Goal: Task Accomplishment & Management: Manage account settings

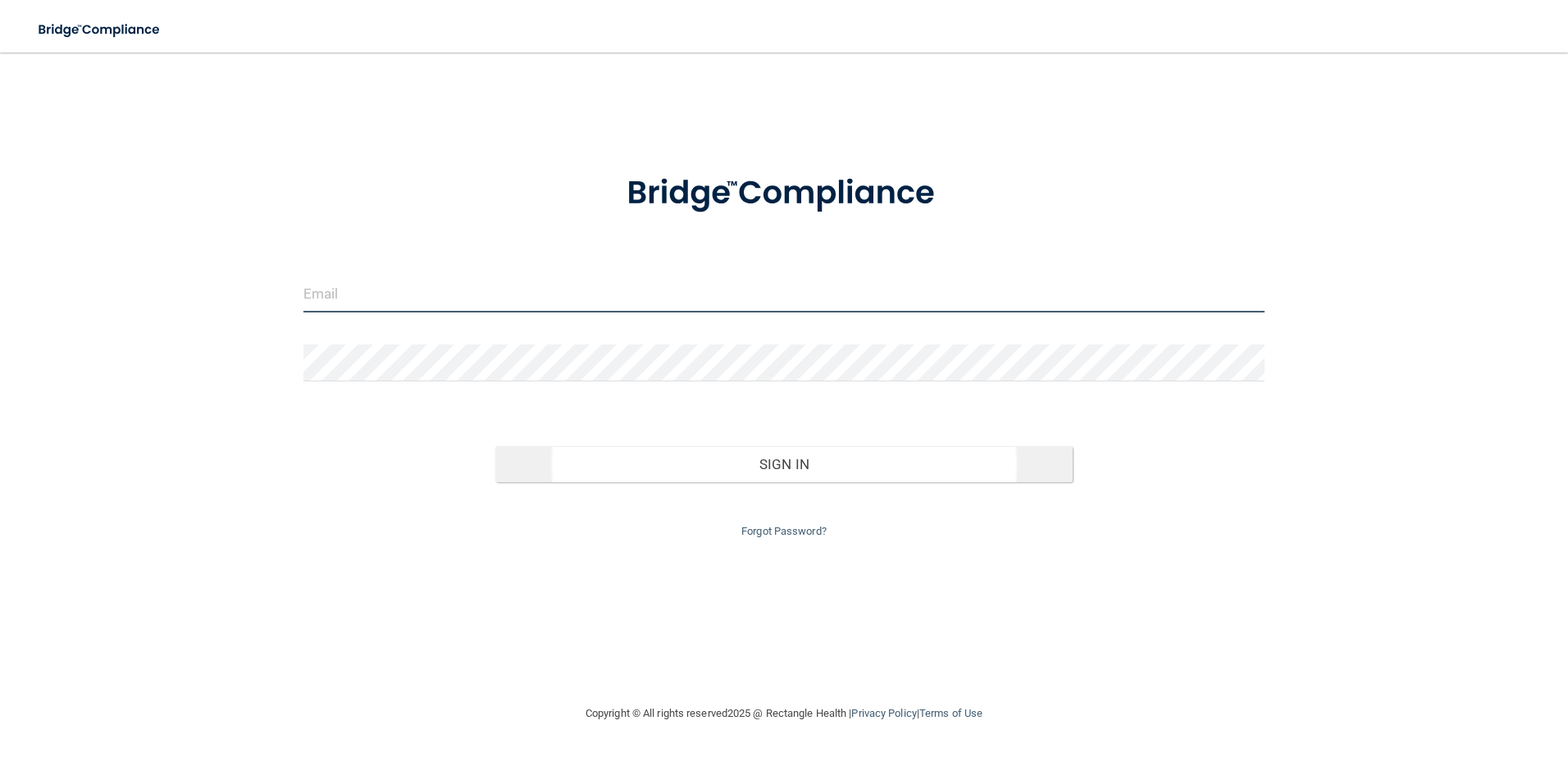
type input "[EMAIL_ADDRESS][DOMAIN_NAME]"
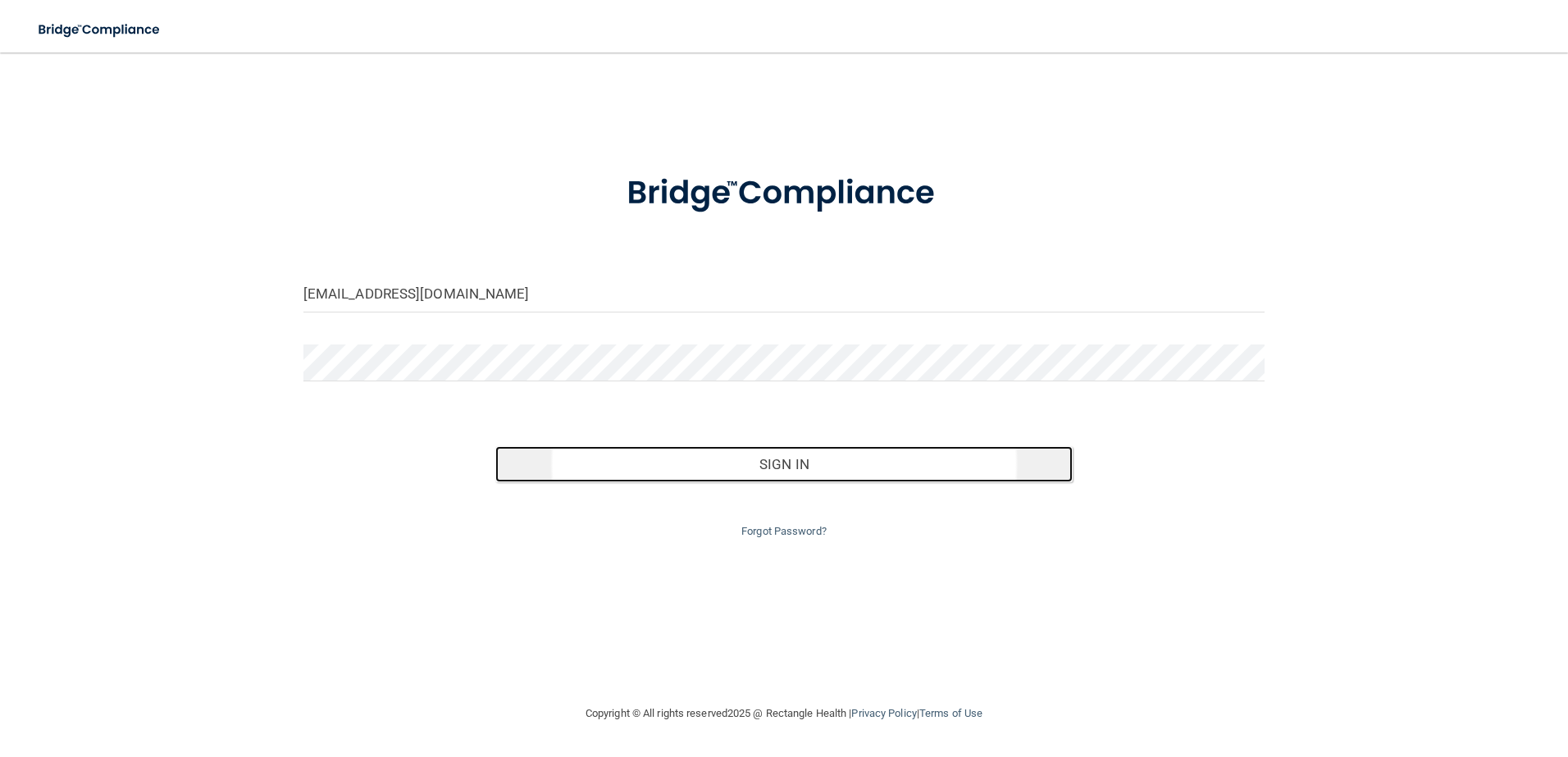
click at [719, 469] on button "Sign In" at bounding box center [784, 464] width 577 height 36
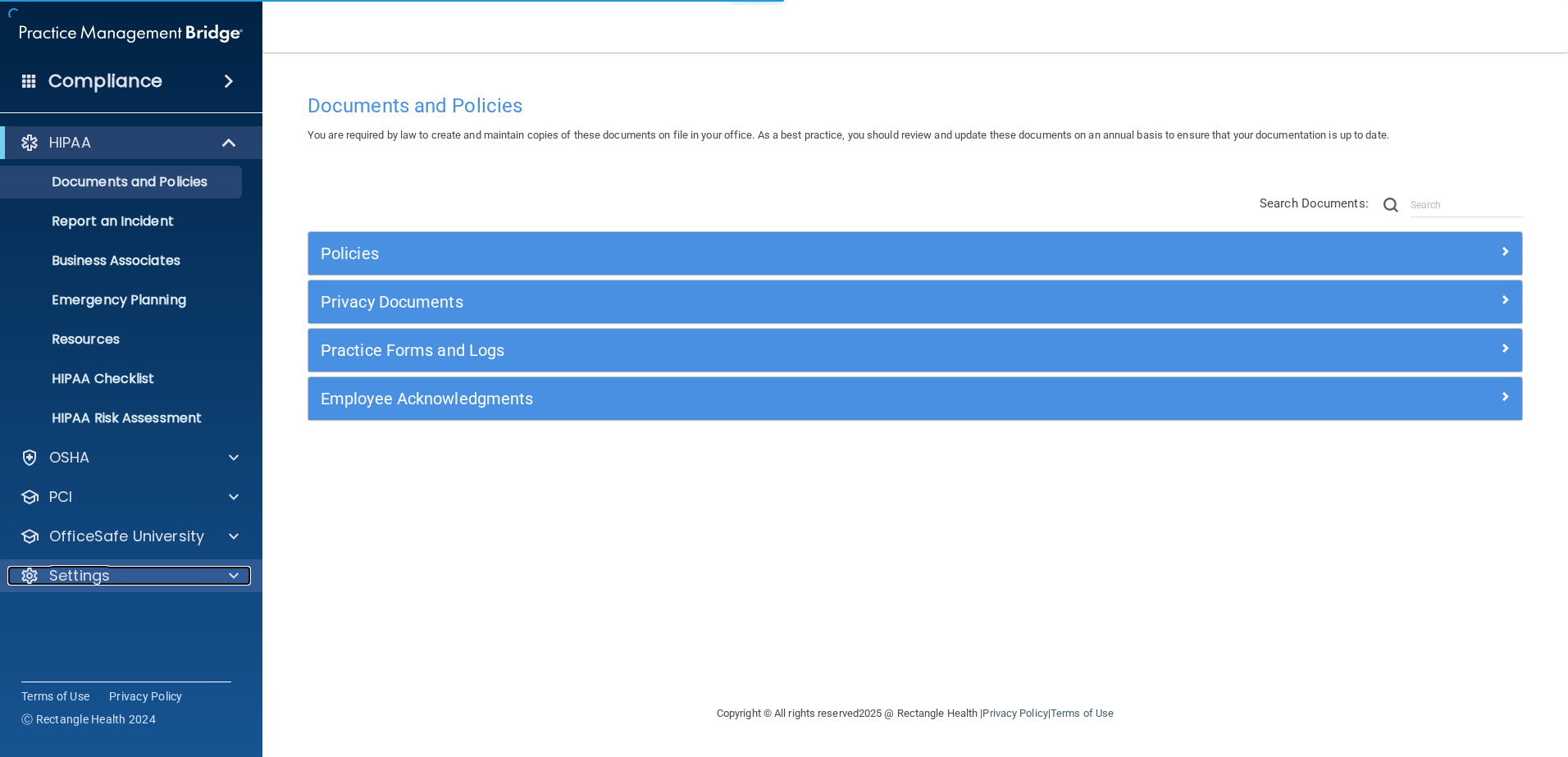
click at [119, 580] on div "Settings" at bounding box center [109, 575] width 203 height 20
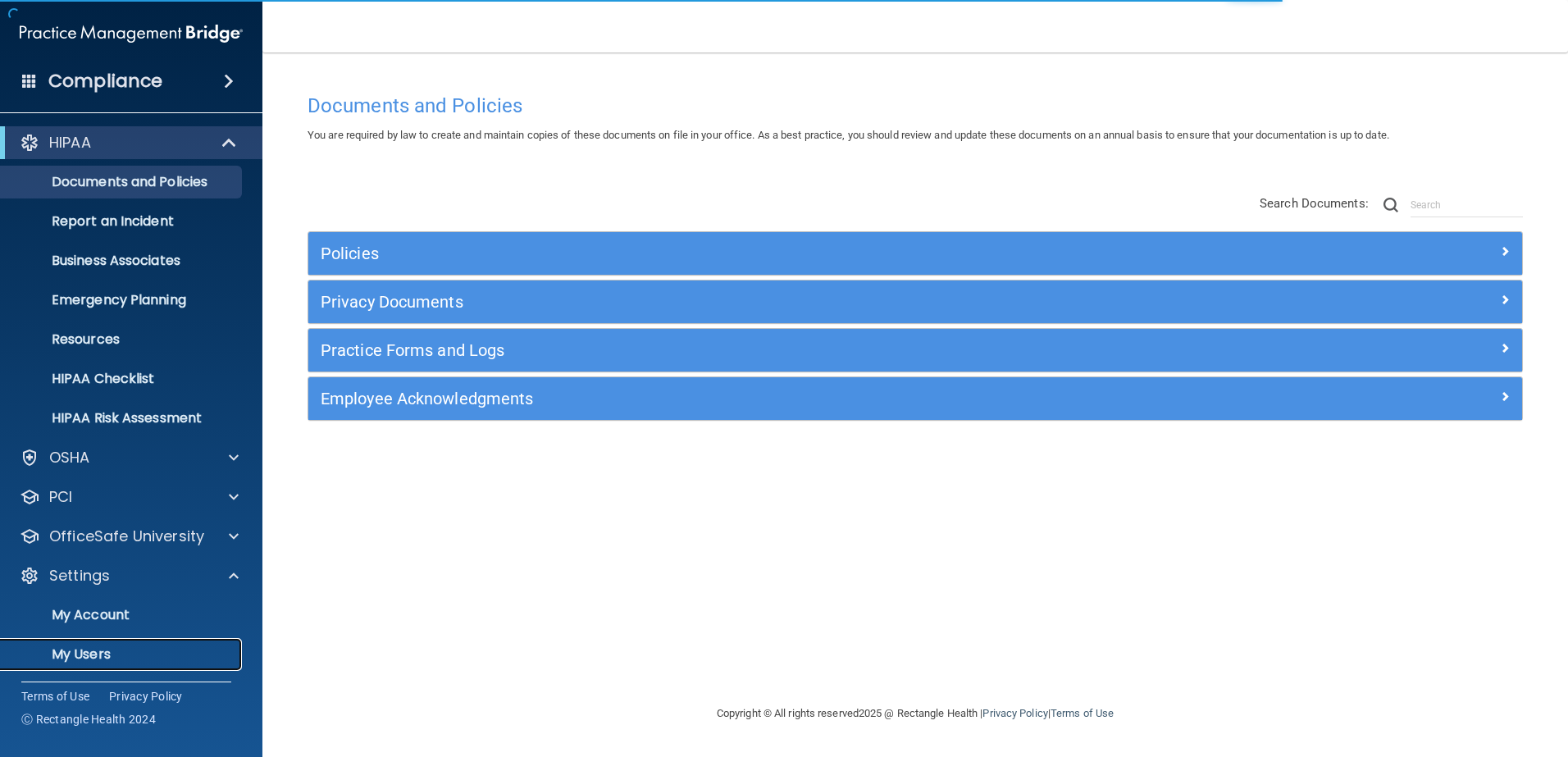
click at [96, 658] on p "My Users" at bounding box center [123, 654] width 224 height 17
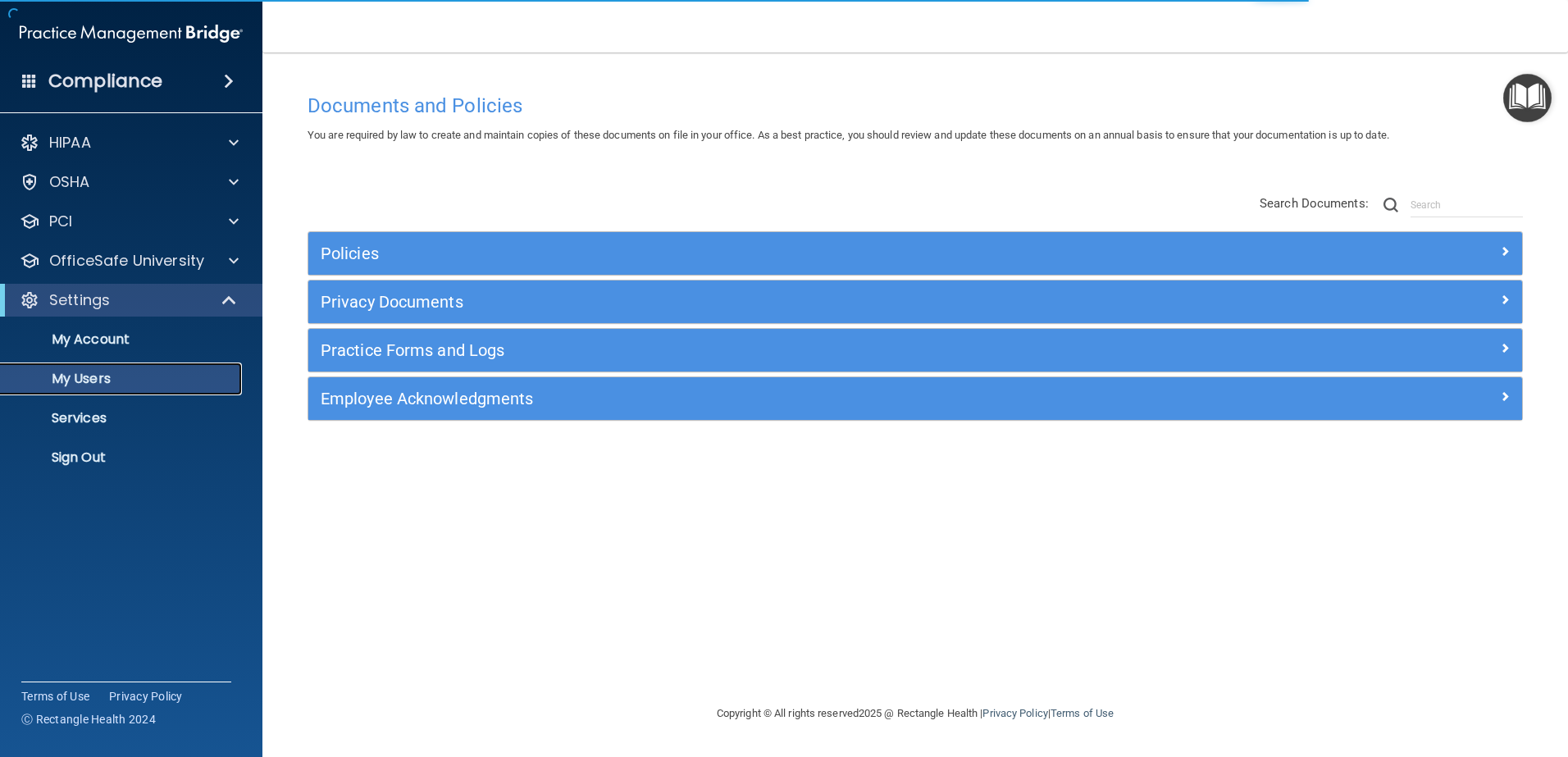
select select "20"
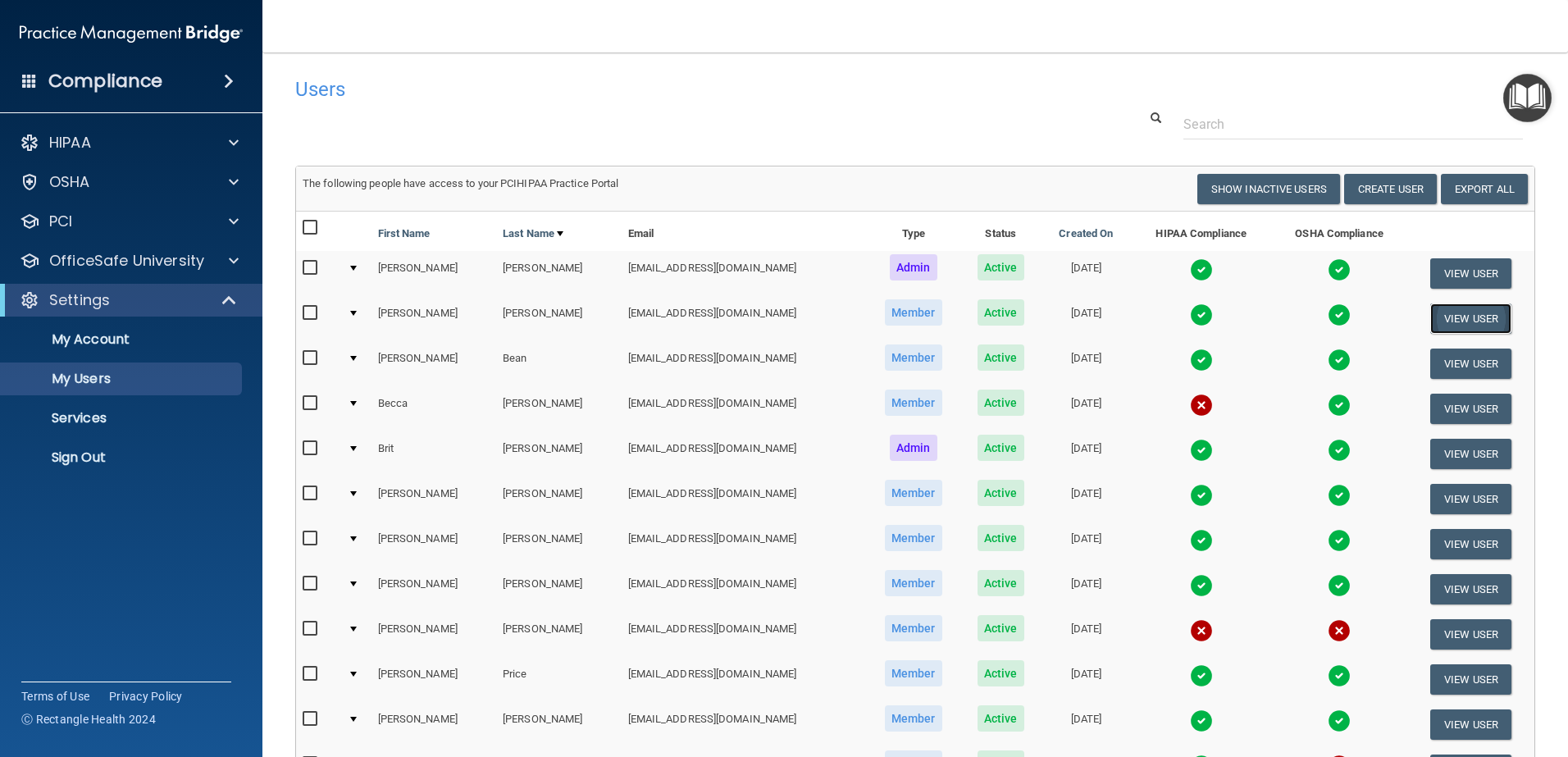
click at [1431, 319] on button "View User" at bounding box center [1470, 318] width 81 height 31
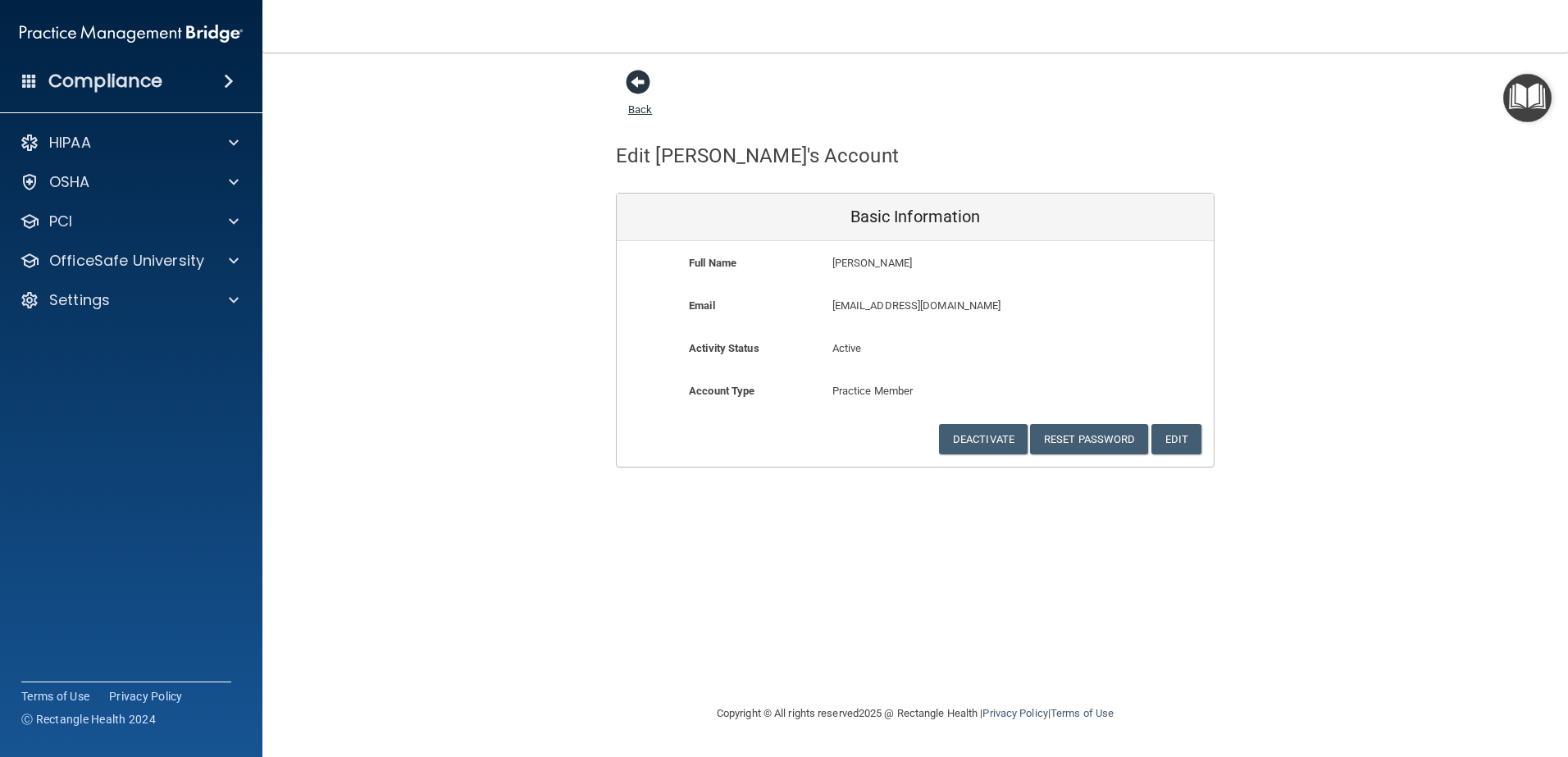
click at [638, 84] on span at bounding box center [638, 82] width 25 height 25
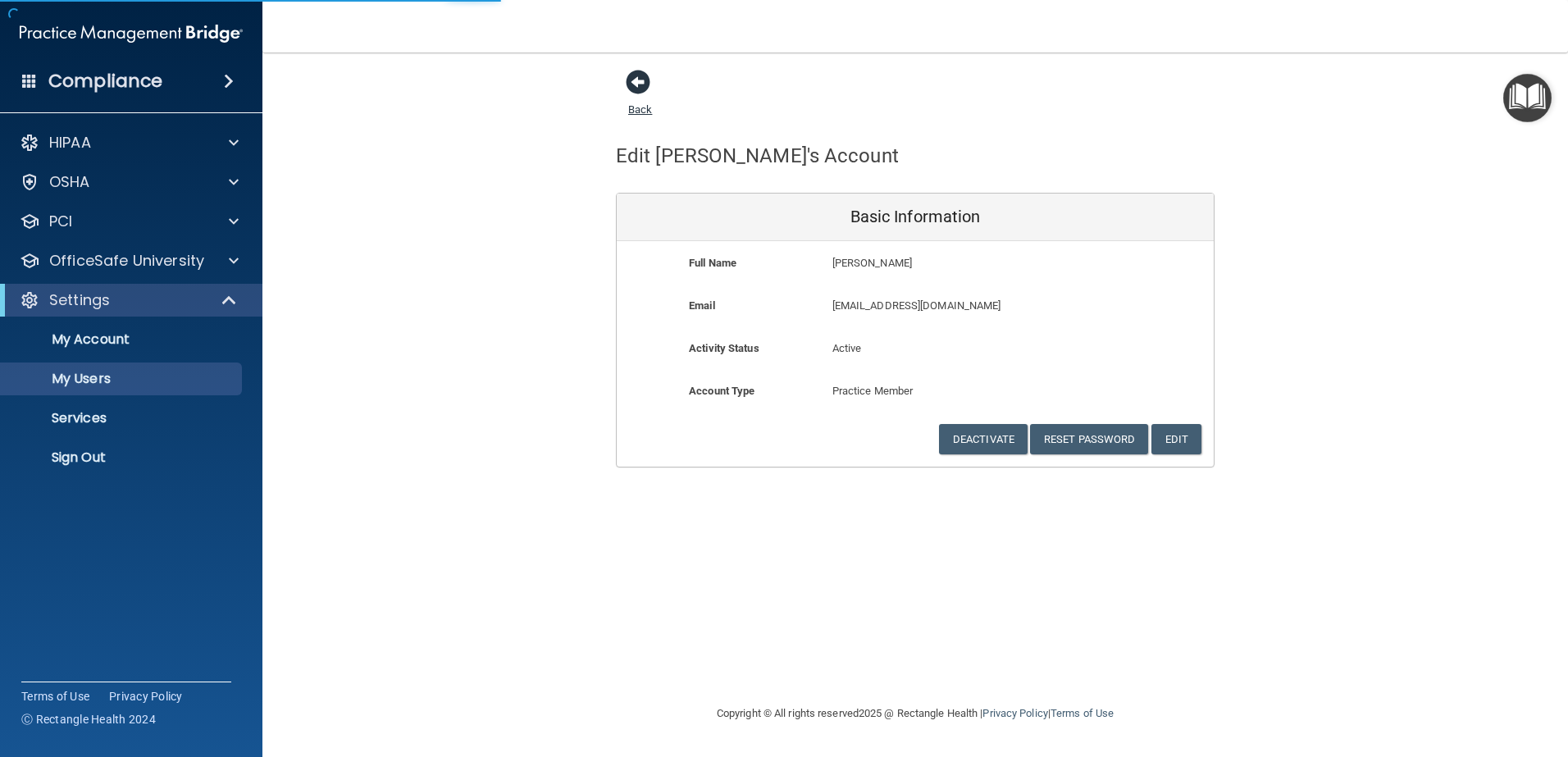
select select "20"
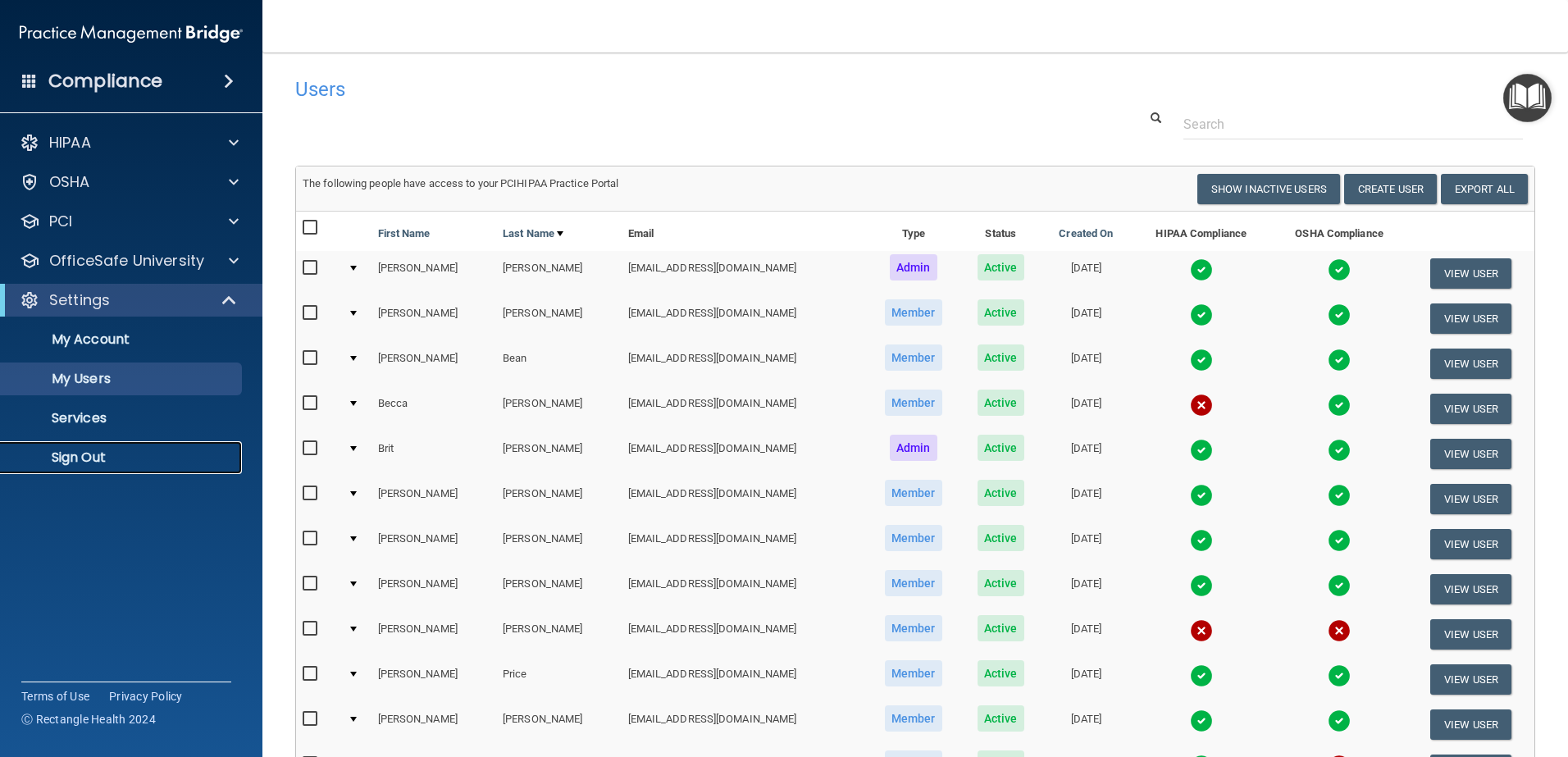
click at [91, 458] on p "Sign Out" at bounding box center [123, 458] width 224 height 17
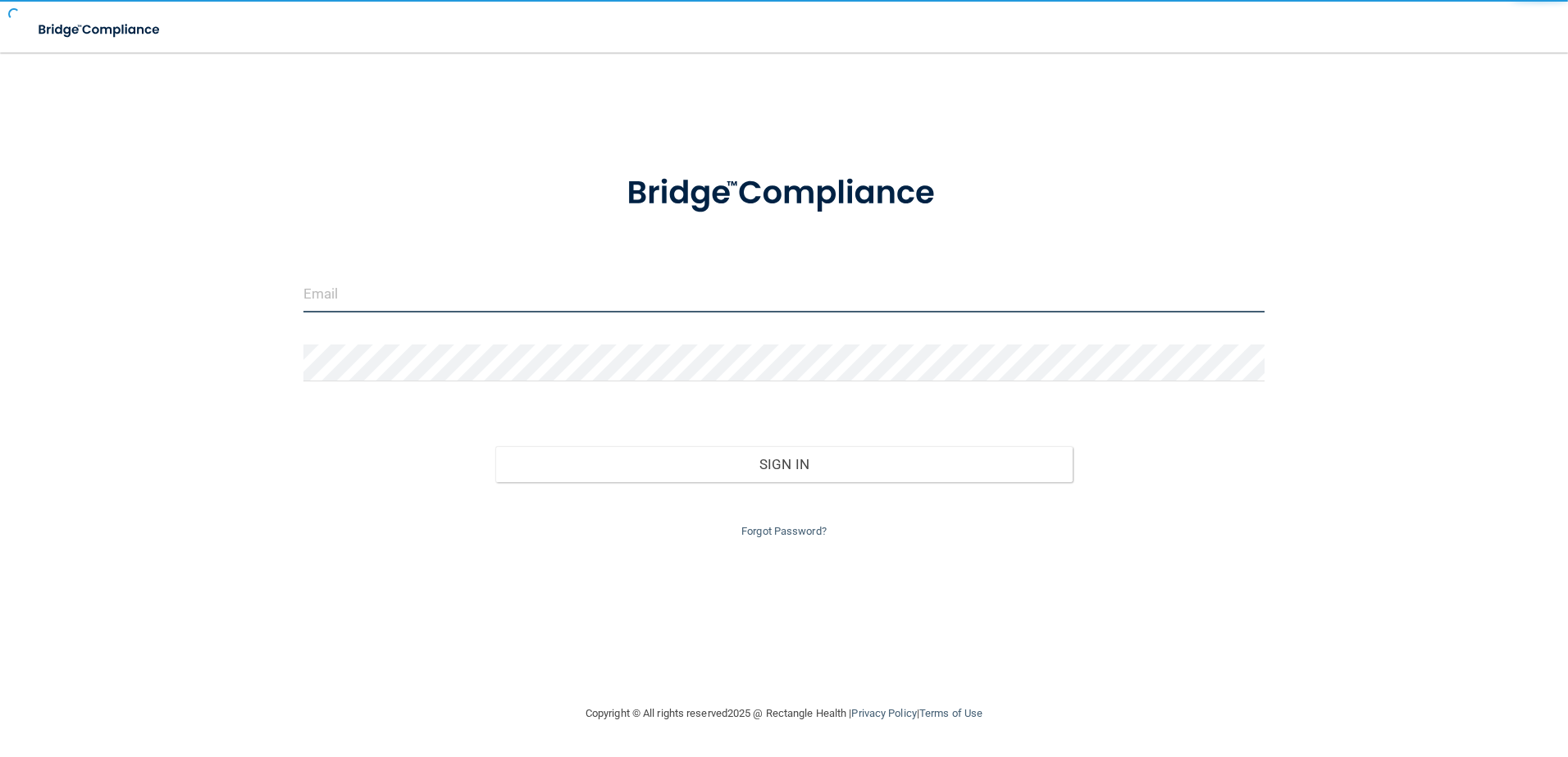
type input "[EMAIL_ADDRESS][DOMAIN_NAME]"
